Goal: Task Accomplishment & Management: Manage account settings

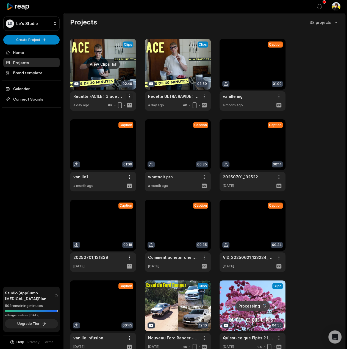
click at [128, 96] on html "LS Le's Studio Create Project Home Projects Brand template Calendar Connect Soc…" at bounding box center [173, 174] width 347 height 349
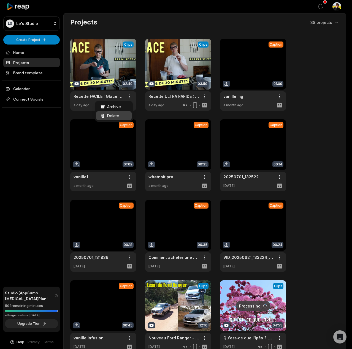
click at [113, 115] on span "Delete" at bounding box center [113, 116] width 12 height 6
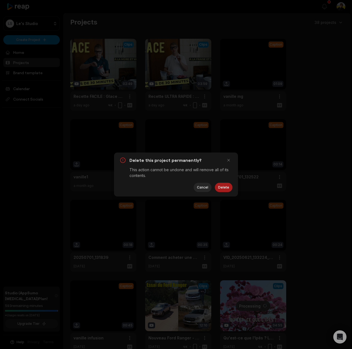
click at [224, 186] on button "Delete" at bounding box center [224, 187] width 18 height 9
